Goal: Task Accomplishment & Management: Use online tool/utility

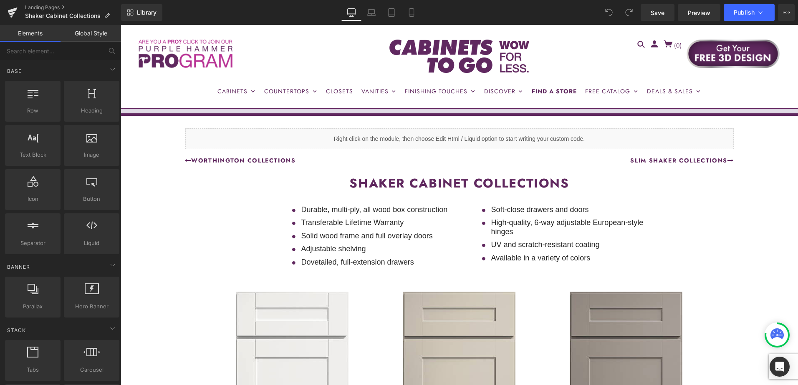
scroll to position [250, 0]
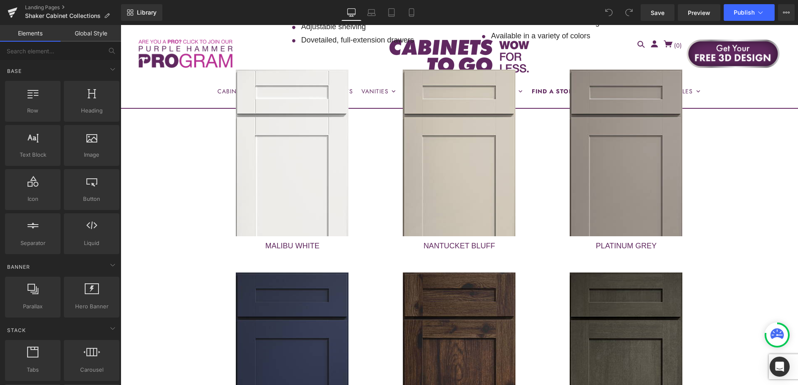
click at [746, 189] on div "Liquid Row WORTHINGTON COLLECTIONs Heading SLIM SHAKER COLLECTIONS Heading Row …" at bounding box center [459, 240] width 677 height 693
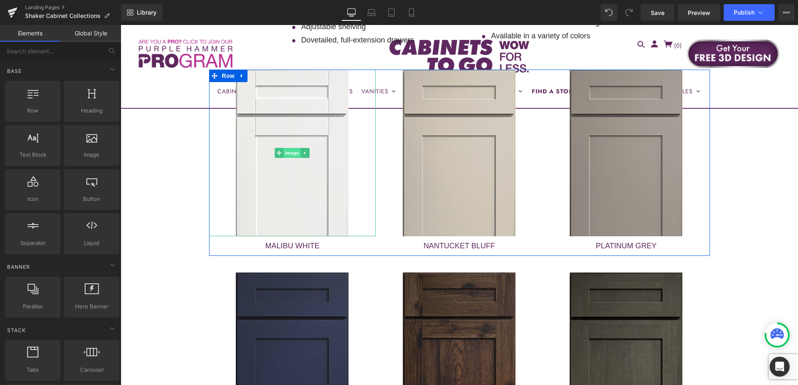
click at [287, 153] on span "Image" at bounding box center [293, 153] width 18 height 10
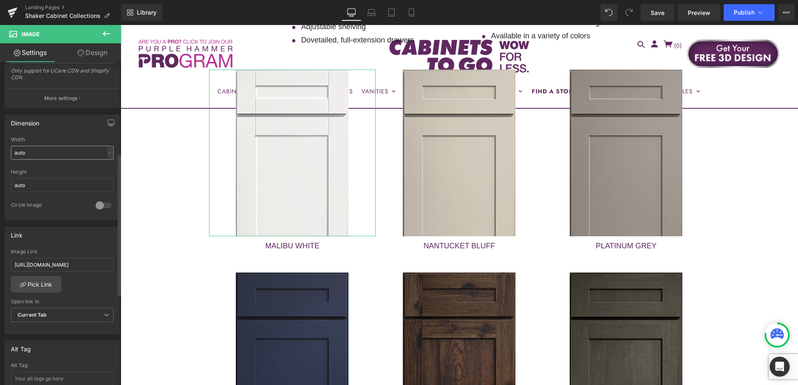
scroll to position [209, 0]
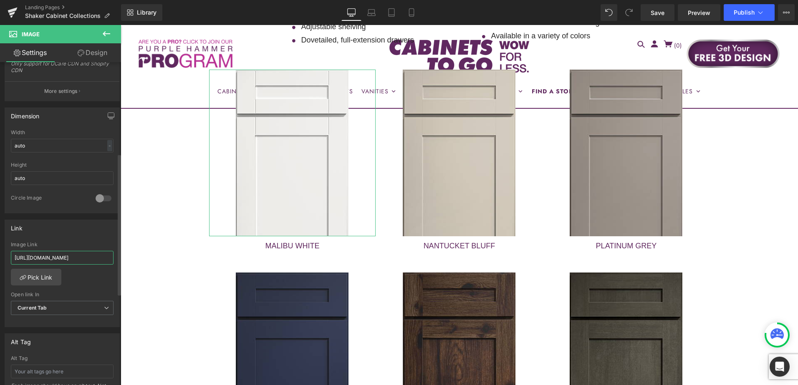
click at [61, 259] on input "https://cabinetstogo.com/products/malibu-white-collection" at bounding box center [62, 258] width 103 height 14
paste input "collection"
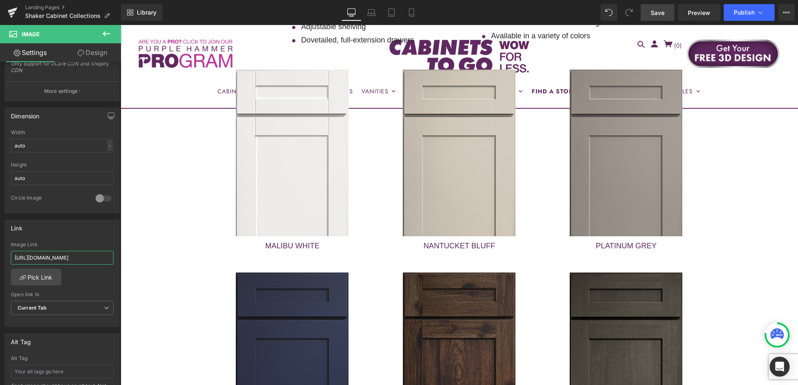
type input "https://cabinetstogo.com/collections/malibu-white-collection"
click at [663, 16] on span "Save" at bounding box center [657, 12] width 14 height 9
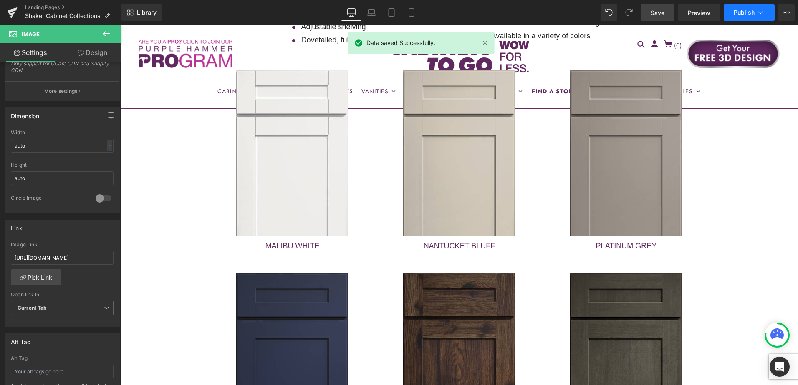
click at [738, 13] on span "Publish" at bounding box center [743, 12] width 21 height 7
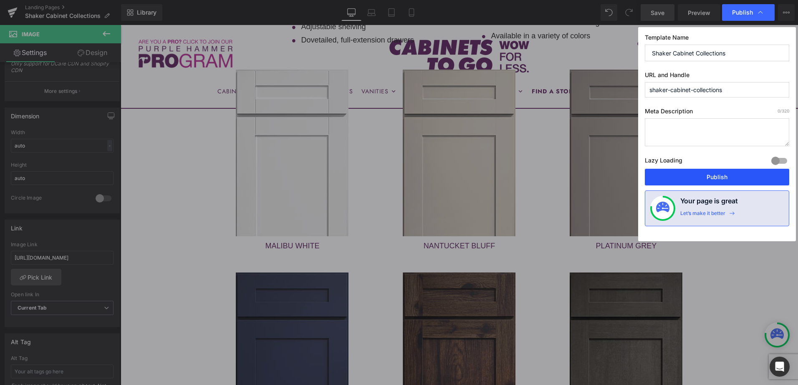
click at [731, 175] on button "Publish" at bounding box center [716, 177] width 144 height 17
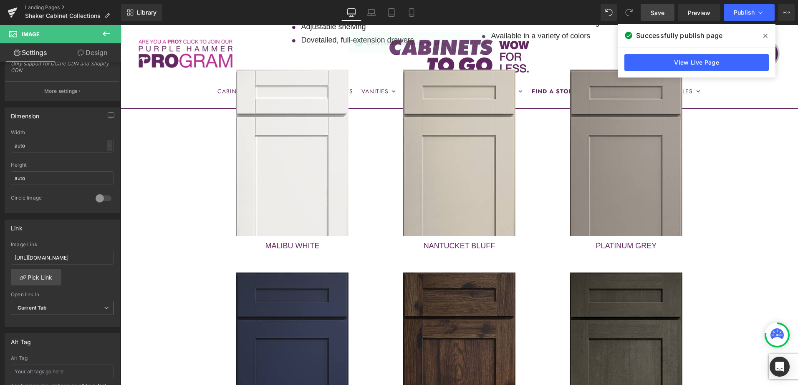
drag, startPoint x: 765, startPoint y: 36, endPoint x: 645, endPoint y: 10, distance: 123.2
click at [765, 36] on icon at bounding box center [765, 36] width 4 height 4
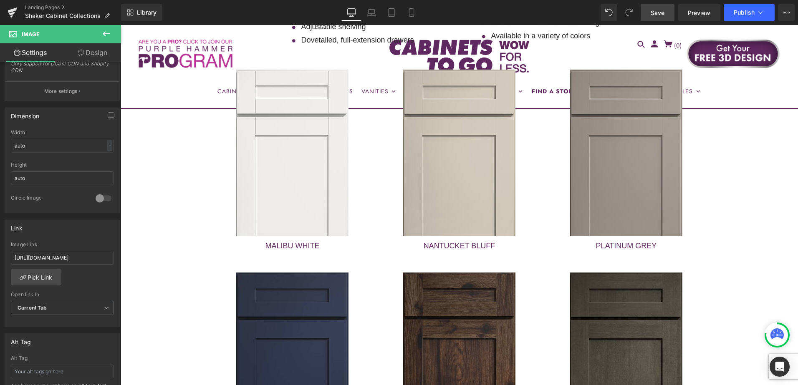
click at [659, 11] on span "Save" at bounding box center [657, 12] width 14 height 9
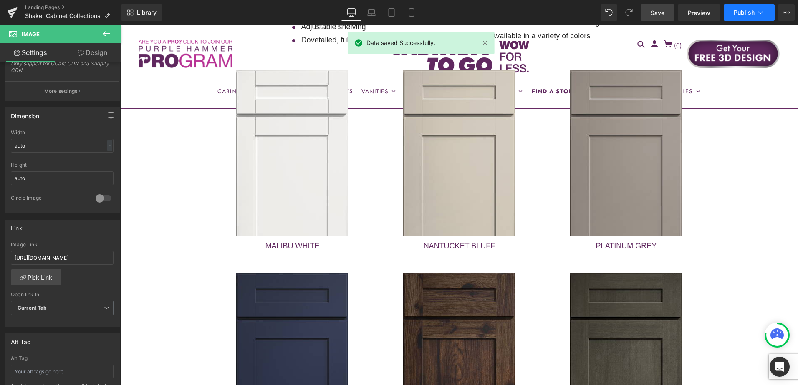
click at [749, 8] on button "Publish" at bounding box center [748, 12] width 51 height 17
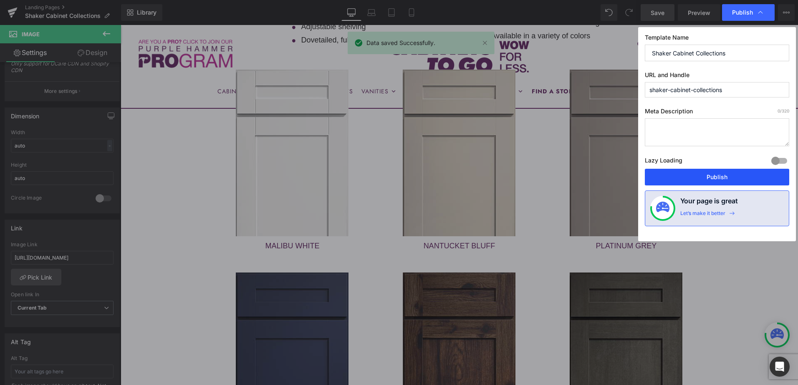
click at [742, 175] on button "Publish" at bounding box center [716, 177] width 144 height 17
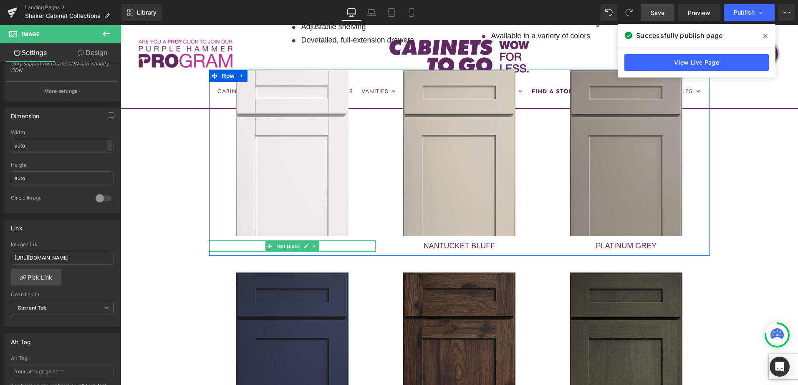
click at [331, 245] on p "MALIBU WHITE" at bounding box center [292, 246] width 167 height 11
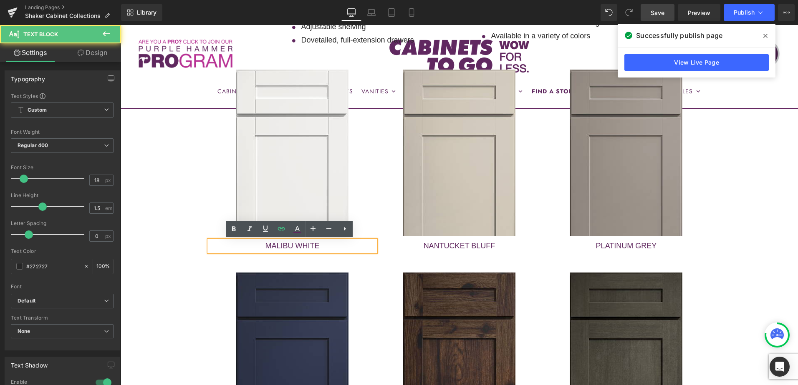
click at [329, 245] on p "MALIBU WHITE" at bounding box center [292, 246] width 167 height 11
click at [296, 247] on link "MALIBU WHITE" at bounding box center [292, 246] width 54 height 8
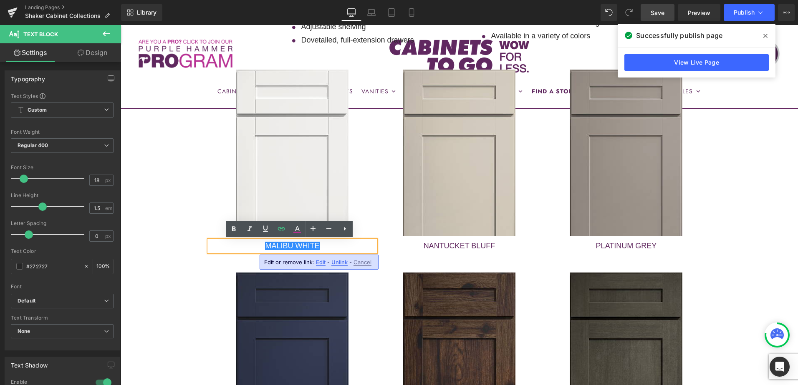
click at [321, 264] on span "Edit" at bounding box center [321, 262] width 10 height 7
click at [298, 264] on input "https://cabinetstogo.com/products/malibu-white-collection?_gl=1*11rson9*_gcl_au…" at bounding box center [270, 264] width 128 height 21
click at [297, 264] on input "https://cabinetstogo.com/products/malibu-white-collection?_gl=1*11rson9*_gcl_au…" at bounding box center [270, 264] width 128 height 21
paste input "collections/malibu-white-collection"
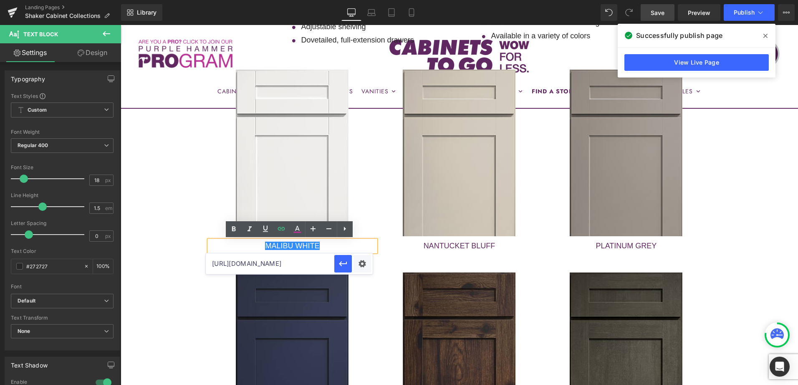
scroll to position [0, 72]
type input "https://cabinetstogo.com/collections/malibu-white-collection"
click at [342, 259] on icon "button" at bounding box center [343, 264] width 10 height 10
click at [732, 190] on div "Liquid Row WORTHINGTON COLLECTIONs Heading SLIM SHAKER COLLECTIONS Heading Row …" at bounding box center [459, 240] width 677 height 693
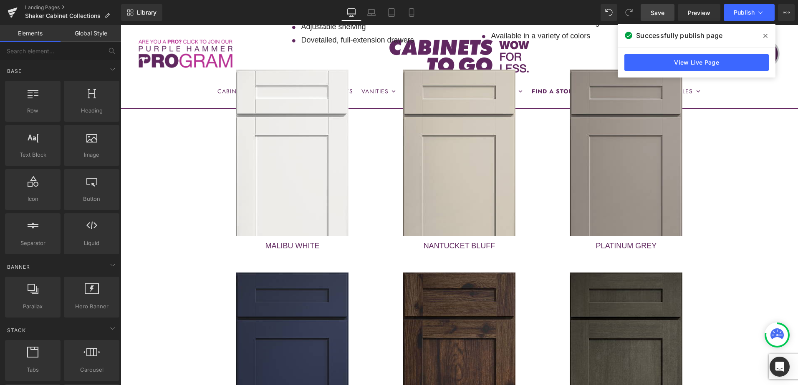
click at [662, 15] on span "Save" at bounding box center [657, 12] width 14 height 9
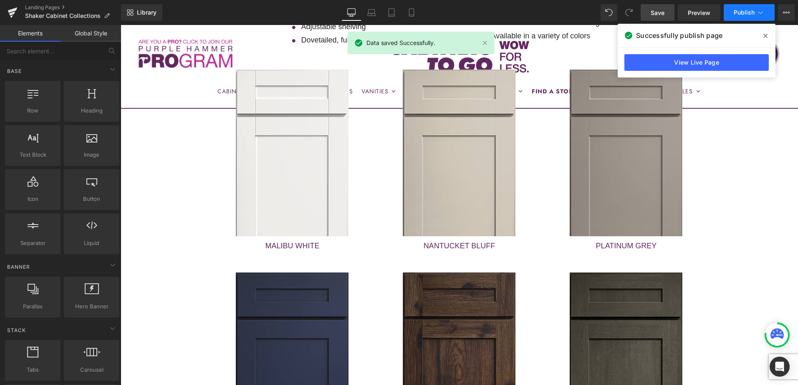
click at [743, 14] on span "Publish" at bounding box center [743, 12] width 21 height 7
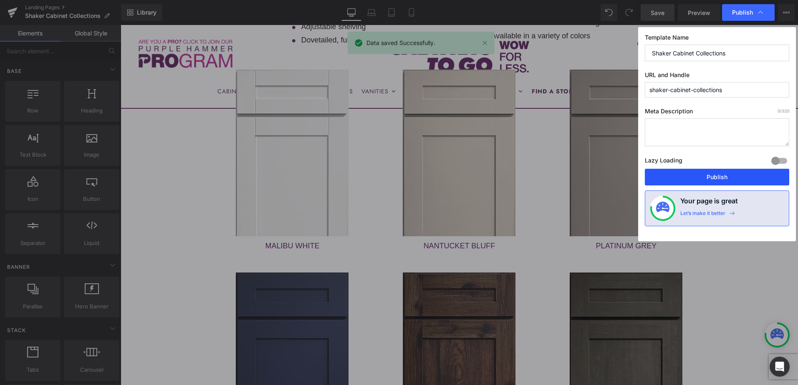
click at [731, 176] on button "Publish" at bounding box center [716, 177] width 144 height 17
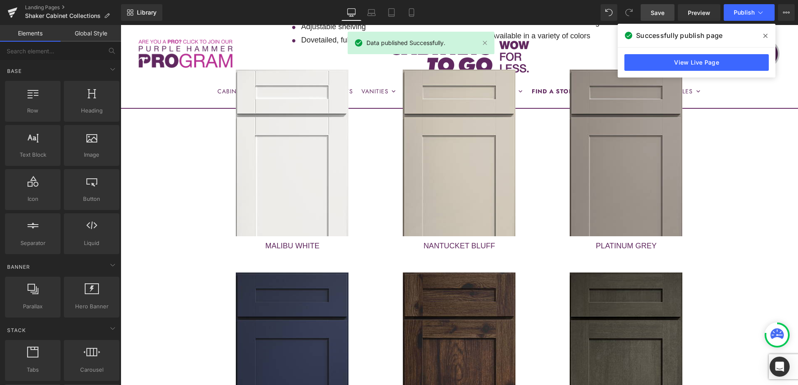
click at [763, 33] on icon at bounding box center [765, 36] width 4 height 7
